Goal: Information Seeking & Learning: Learn about a topic

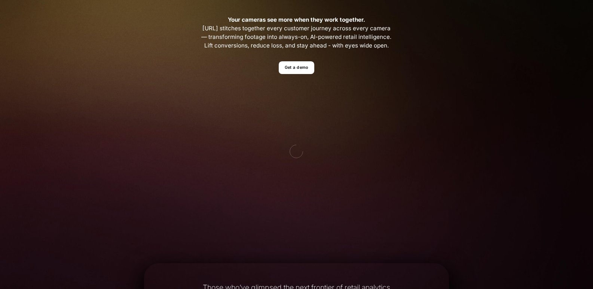
scroll to position [150, 0]
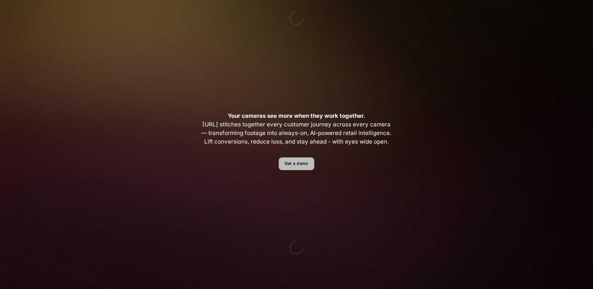
click at [296, 161] on link "Get a demo" at bounding box center [297, 163] width 36 height 13
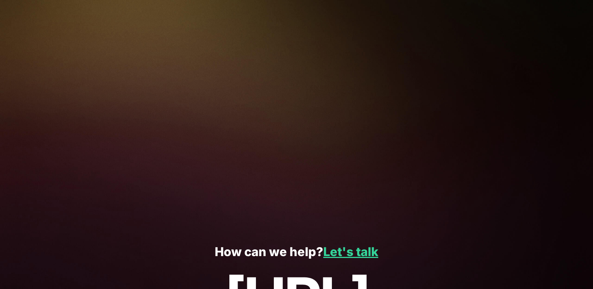
scroll to position [170, 0]
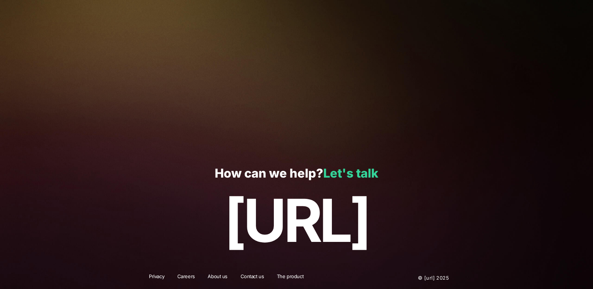
click at [360, 173] on link "Let's talk" at bounding box center [350, 173] width 55 height 15
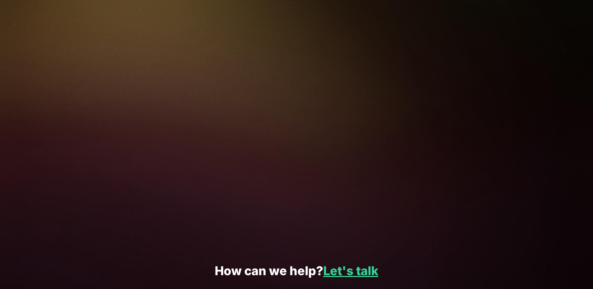
scroll to position [0, 0]
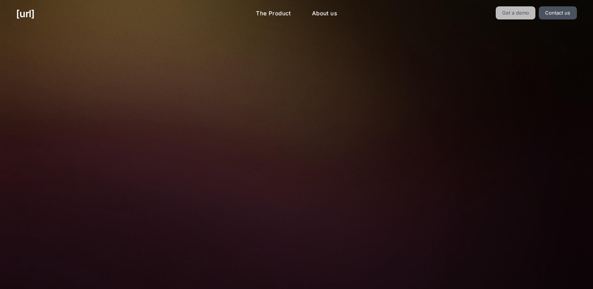
click at [526, 12] on link "Get a demo" at bounding box center [516, 12] width 40 height 13
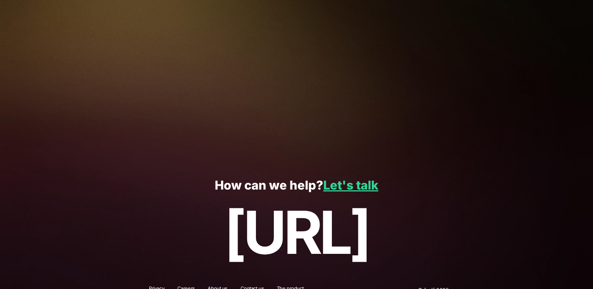
scroll to position [170, 0]
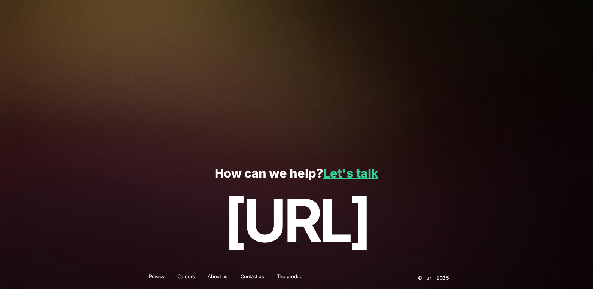
drag, startPoint x: 207, startPoint y: 170, endPoint x: 493, endPoint y: 233, distance: 293.7
click at [493, 233] on div "How can we help? Let's talk black.ai" at bounding box center [296, 210] width 593 height 113
click at [495, 233] on p "[URL]" at bounding box center [296, 220] width 560 height 67
drag, startPoint x: 202, startPoint y: 167, endPoint x: 467, endPoint y: 262, distance: 281.8
click at [449, 266] on footer "How can we help? Let's talk black.ai Privacy Careers About us Contact us The pr…" at bounding box center [296, 221] width 305 height 135
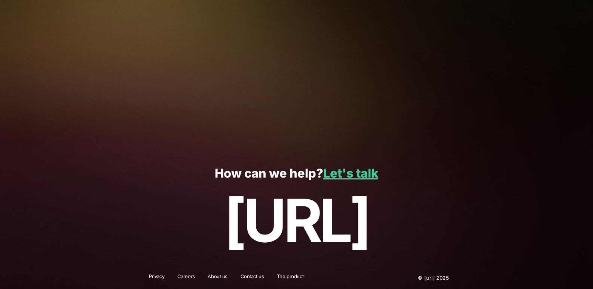
click at [468, 233] on p "[URL]" at bounding box center [296, 220] width 560 height 67
click at [350, 174] on link "Let's talk" at bounding box center [350, 173] width 55 height 15
drag, startPoint x: 201, startPoint y: 200, endPoint x: 525, endPoint y: 233, distance: 325.2
click at [449, 267] on footer "How can we help? Let's talk black.ai Privacy Careers About us Contact us The pr…" at bounding box center [296, 221] width 305 height 135
click at [523, 223] on p "[URL]" at bounding box center [296, 220] width 560 height 67
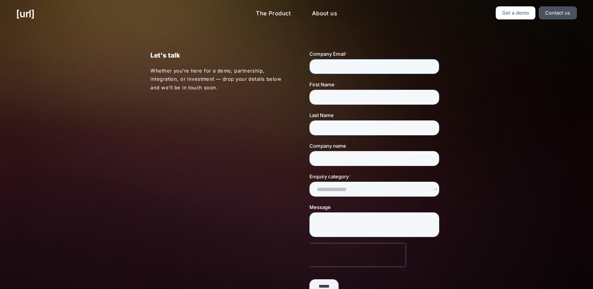
click at [365, 66] on input "Company Email *" at bounding box center [374, 66] width 130 height 15
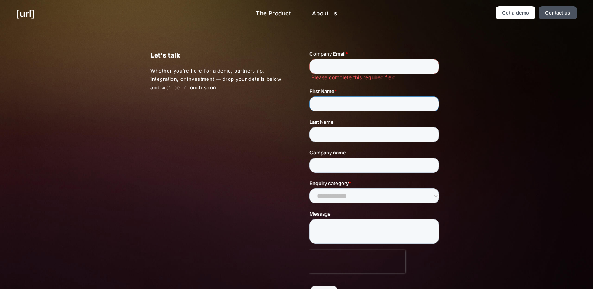
drag, startPoint x: 354, startPoint y: 101, endPoint x: 353, endPoint y: 121, distance: 20.6
click at [353, 121] on fieldset "First Name * Last Name" at bounding box center [375, 118] width 133 height 61
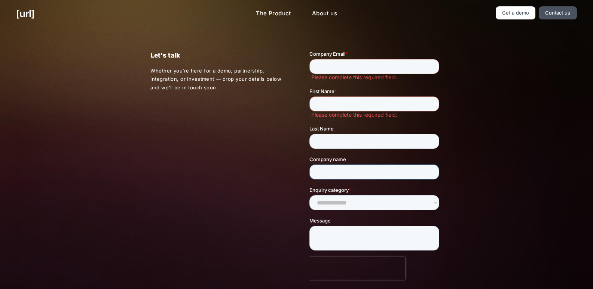
drag, startPoint x: 353, startPoint y: 175, endPoint x: 502, endPoint y: 178, distance: 148.9
click at [442, 178] on html "**********" at bounding box center [375, 185] width 133 height 270
click at [545, 16] on link "Contact us" at bounding box center [558, 12] width 38 height 13
drag, startPoint x: 234, startPoint y: 70, endPoint x: 250, endPoint y: 56, distance: 21.5
click at [236, 70] on p "Whether you’re here for a demo, partnership, integration, or investment — drop …" at bounding box center [216, 79] width 133 height 25
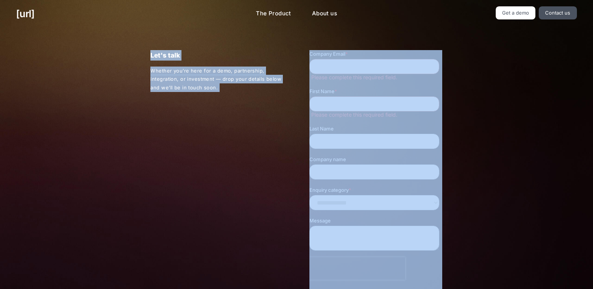
drag, startPoint x: 454, startPoint y: 99, endPoint x: 434, endPoint y: 227, distance: 129.1
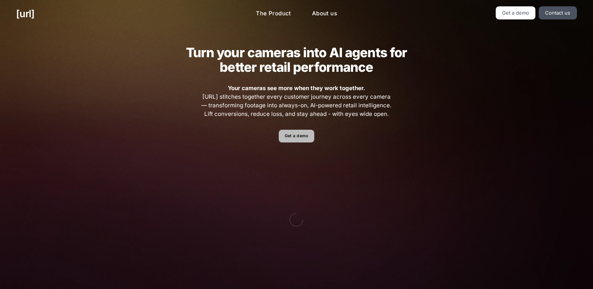
drag, startPoint x: 0, startPoint y: 3, endPoint x: 294, endPoint y: 137, distance: 322.8
click at [294, 137] on link "Get a demo" at bounding box center [297, 136] width 36 height 13
